Goal: Information Seeking & Learning: Learn about a topic

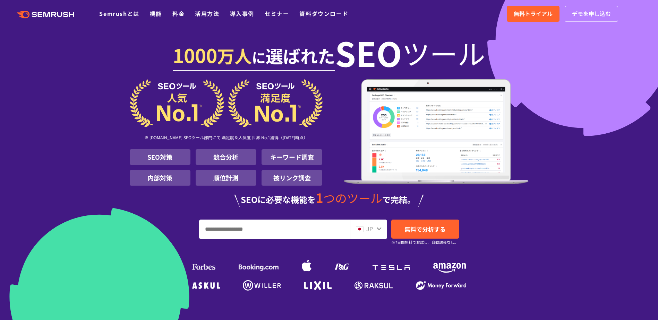
click at [264, 235] on input "URL、キーワードを入力してください" at bounding box center [274, 229] width 150 height 19
type input "***"
click at [368, 229] on span "JP" at bounding box center [369, 229] width 7 height 8
click at [377, 230] on icon at bounding box center [379, 229] width 6 height 6
click at [379, 230] on icon at bounding box center [379, 229] width 5 height 3
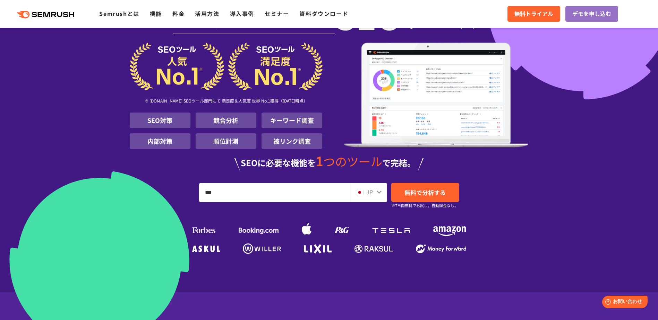
scroll to position [35, 0]
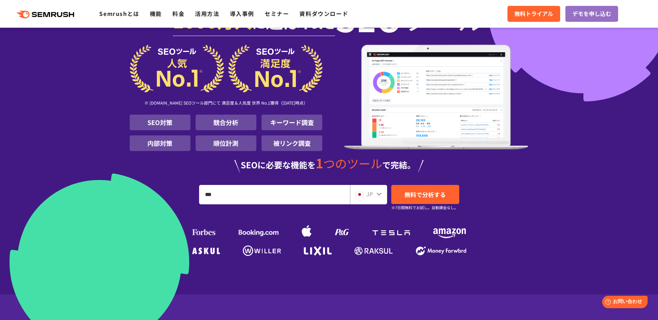
click at [366, 193] on div "JP" at bounding box center [367, 194] width 22 height 9
click at [379, 195] on icon at bounding box center [379, 194] width 5 height 3
click at [379, 196] on icon at bounding box center [379, 195] width 6 height 6
click at [430, 197] on span "無料で分析する" at bounding box center [424, 194] width 41 height 9
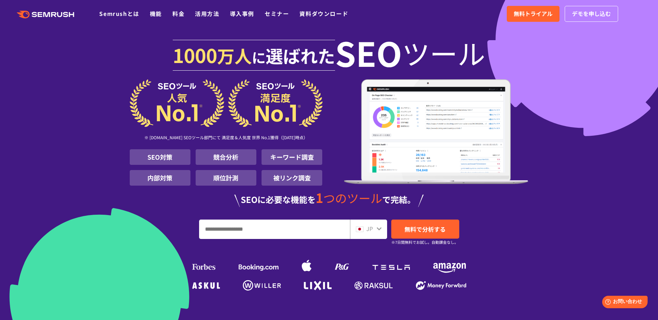
click at [230, 244] on div "[DATE] 万人 に 選ばれた SEO ツール ※ [DOMAIN_NAME] SEOツール部門にて 満足度＆人気度 世界 No.1獲得（[DATE]時点）…" at bounding box center [329, 164] width 399 height 259
click at [231, 233] on input "URL、キーワードを入力してください" at bounding box center [274, 229] width 150 height 19
type input "**"
click at [419, 224] on link "無料で分析する" at bounding box center [425, 229] width 68 height 19
